Goal: Task Accomplishment & Management: Manage account settings

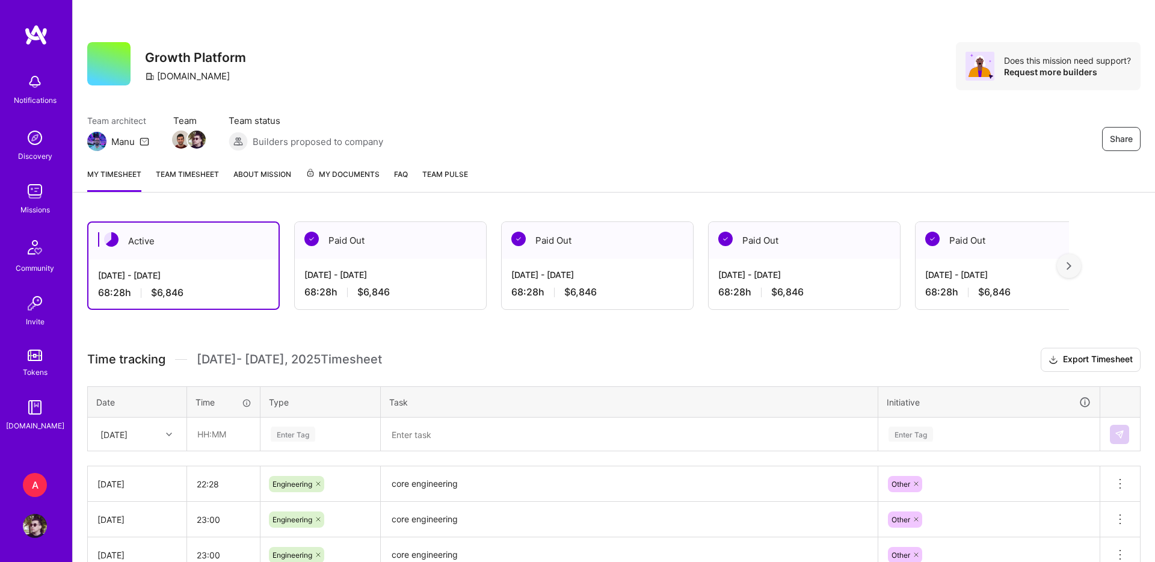
click at [47, 530] on link "Profile" at bounding box center [35, 526] width 30 height 24
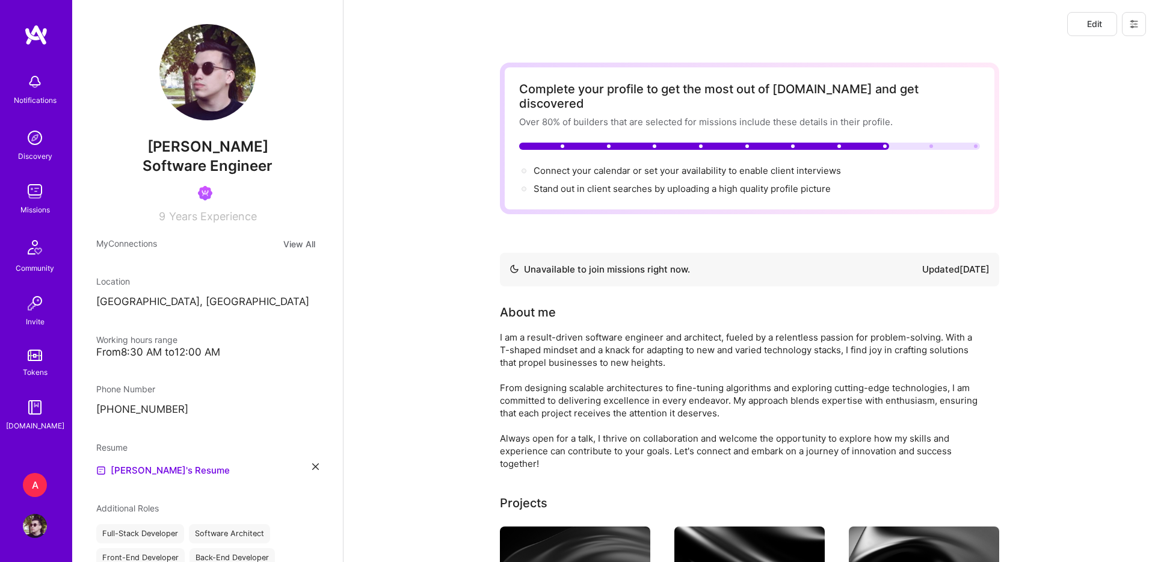
click at [1130, 29] on button at bounding box center [1134, 24] width 24 height 24
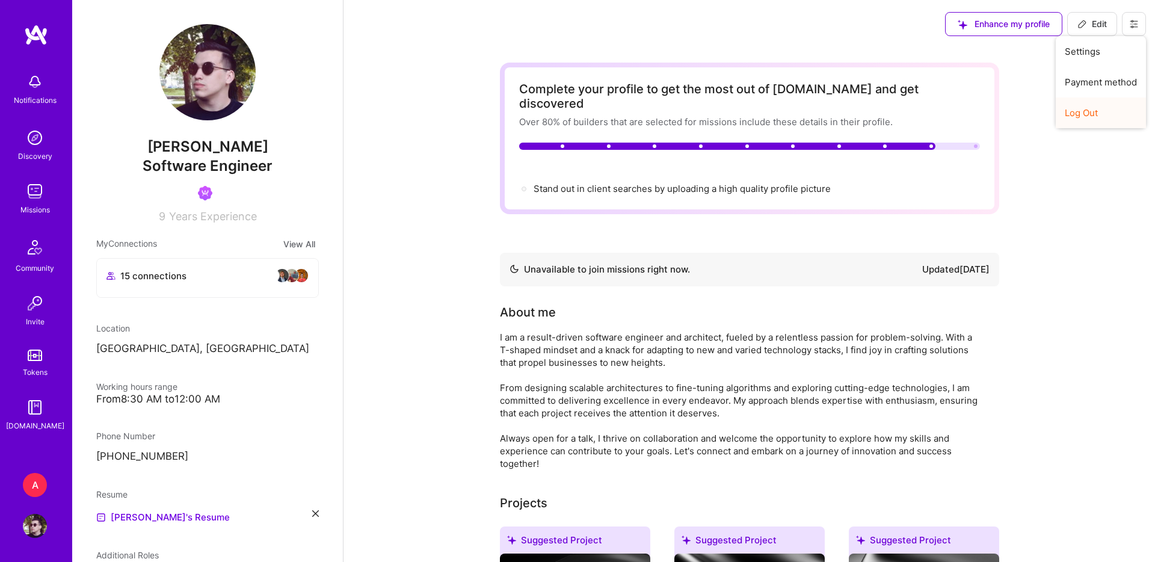
click at [1077, 114] on button "Log Out" at bounding box center [1101, 112] width 90 height 31
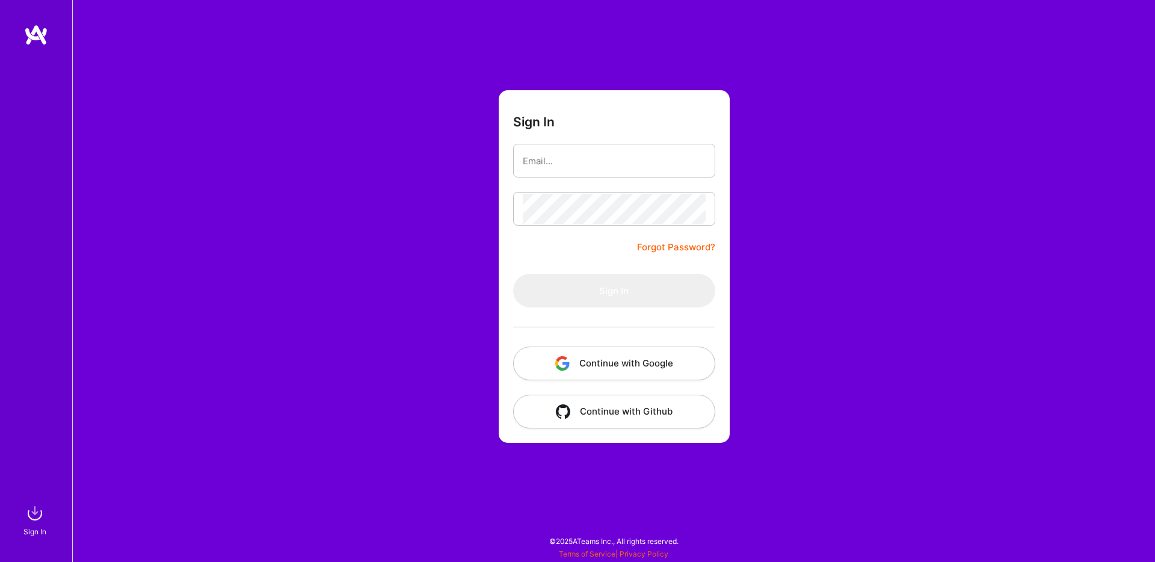
click at [634, 360] on button "Continue with Google" at bounding box center [614, 364] width 202 height 34
